Goal: Find specific page/section: Find specific page/section

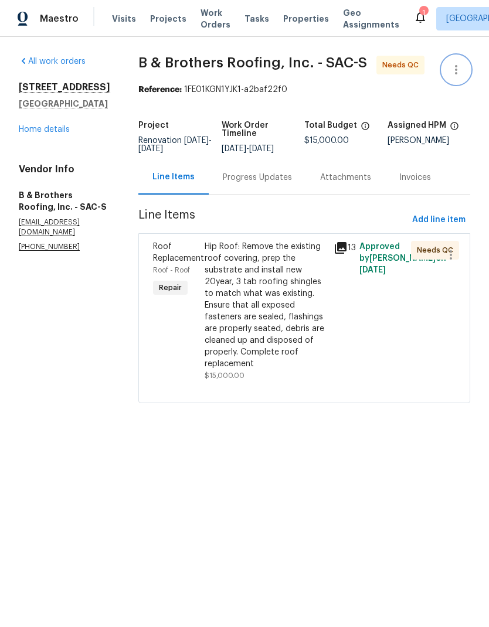
click at [459, 60] on button "button" at bounding box center [456, 70] width 28 height 28
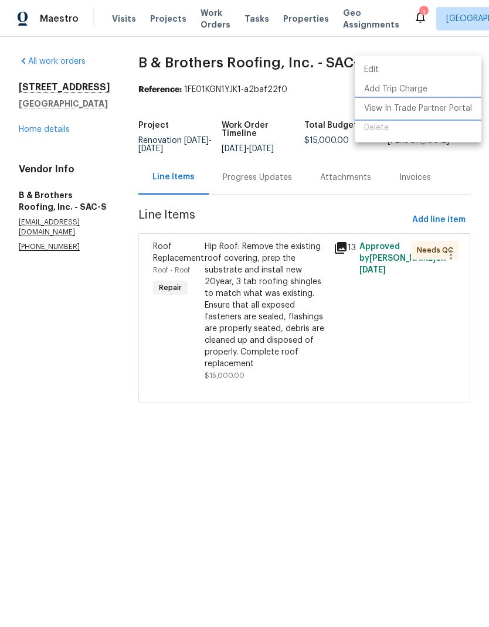
click at [446, 107] on li "View In Trade Partner Portal" at bounding box center [418, 108] width 127 height 19
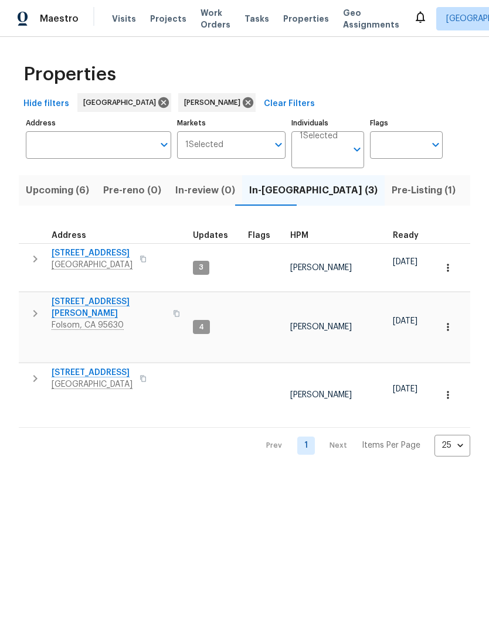
click at [392, 197] on span "Pre-Listing (1)" at bounding box center [424, 190] width 64 height 16
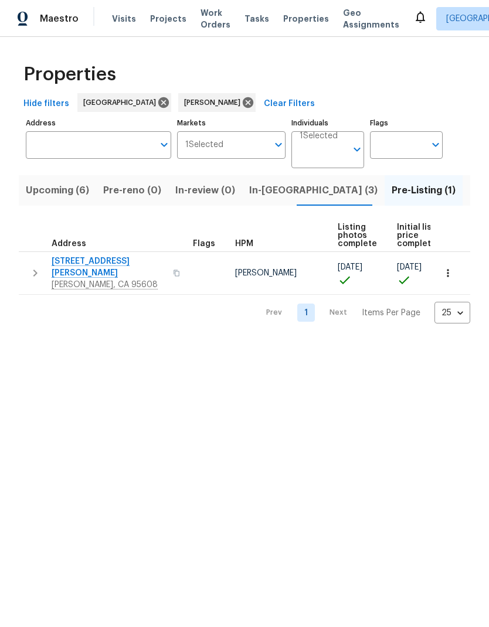
click at [470, 196] on span "Listed (6)" at bounding box center [492, 190] width 45 height 16
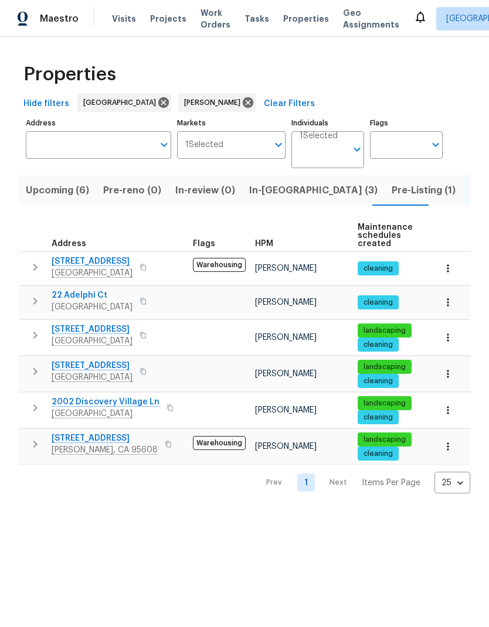
click at [66, 195] on span "Upcoming (6)" at bounding box center [57, 190] width 63 height 16
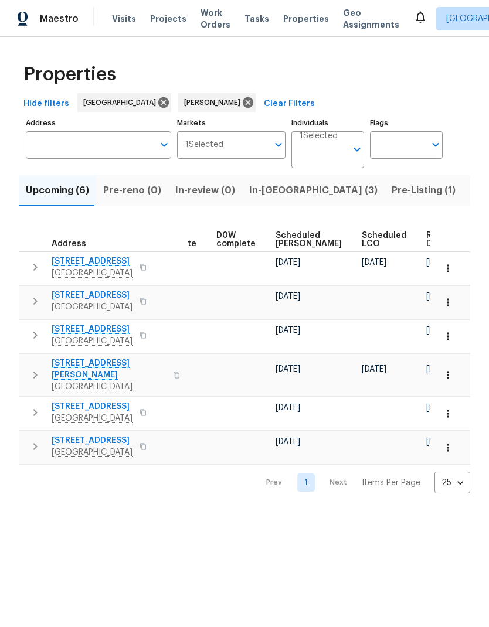
scroll to position [0, 306]
click at [427, 244] on span "Ready Date" at bounding box center [440, 240] width 26 height 16
